Goal: Task Accomplishment & Management: Manage account settings

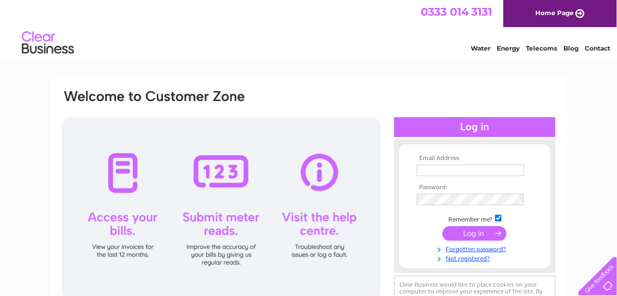
type input "krakusdeli@googlemail.com"
click at [468, 237] on input "submit" at bounding box center [475, 233] width 64 height 15
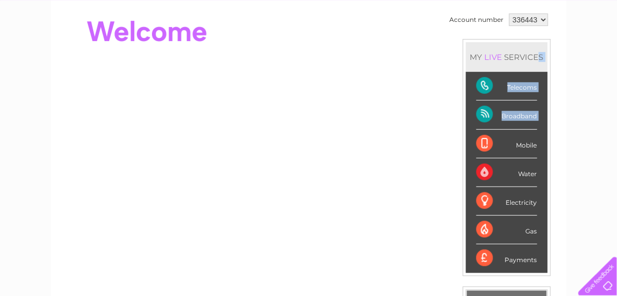
scroll to position [94, 0]
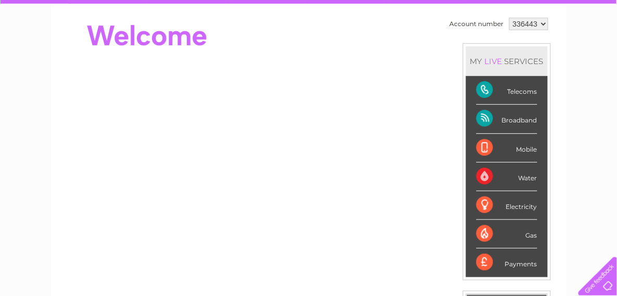
click at [521, 123] on div "Broadband" at bounding box center [507, 119] width 61 height 29
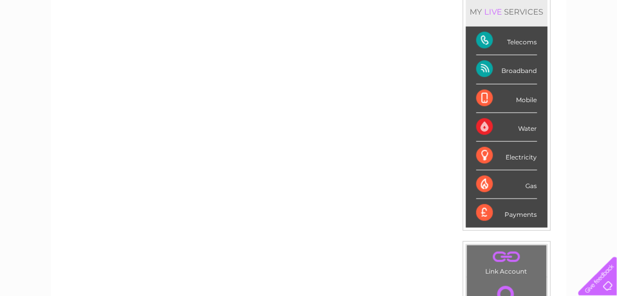
scroll to position [3, 0]
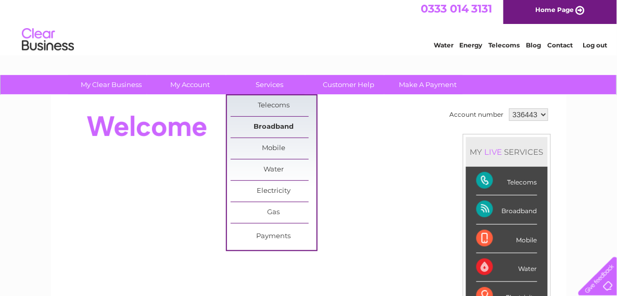
click at [273, 127] on link "Broadband" at bounding box center [274, 127] width 86 height 21
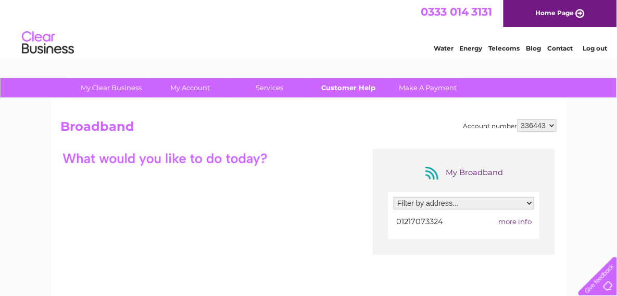
click at [340, 86] on link "Customer Help" at bounding box center [349, 87] width 86 height 19
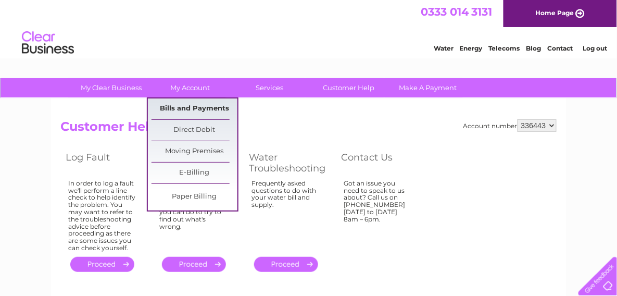
click at [193, 109] on link "Bills and Payments" at bounding box center [195, 108] width 86 height 21
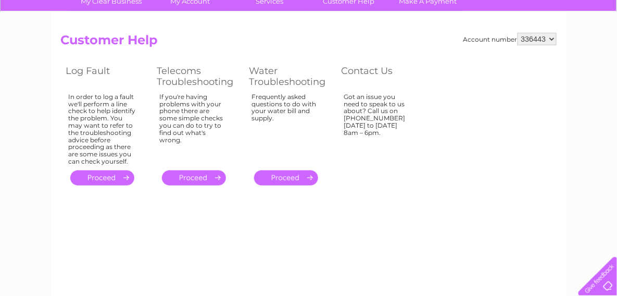
scroll to position [89, 0]
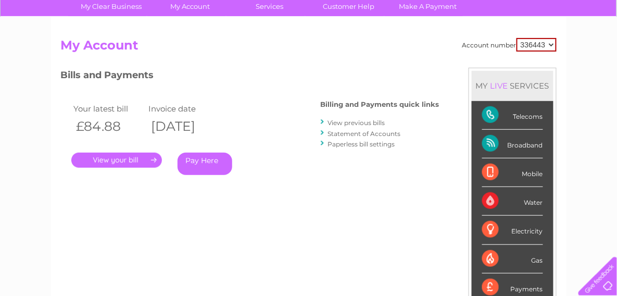
scroll to position [79, 0]
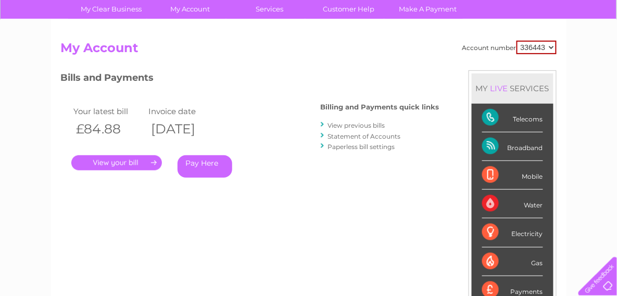
click at [132, 165] on link "." at bounding box center [116, 162] width 91 height 15
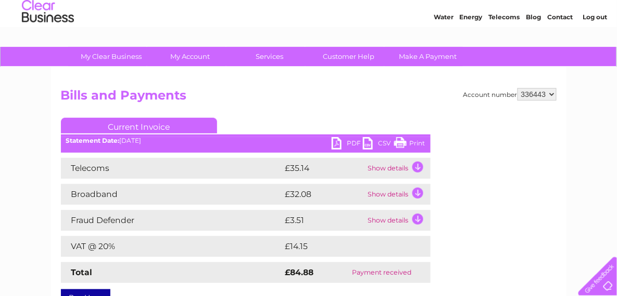
scroll to position [8, 0]
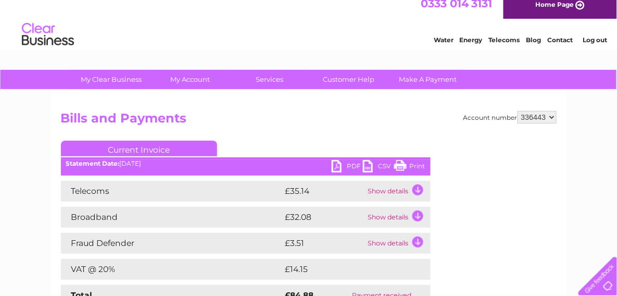
click at [336, 167] on link "PDF" at bounding box center [347, 167] width 31 height 15
